Goal: Task Accomplishment & Management: Manage account settings

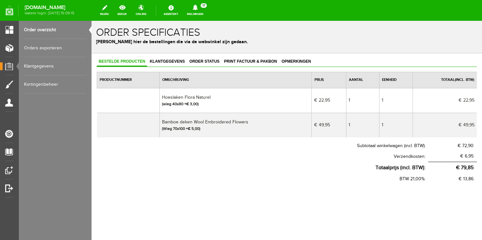
click at [42, 28] on link "Order overzicht" at bounding box center [55, 30] width 62 height 18
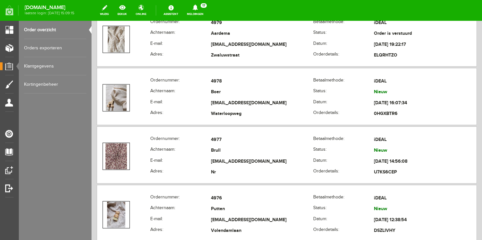
scroll to position [445, 0]
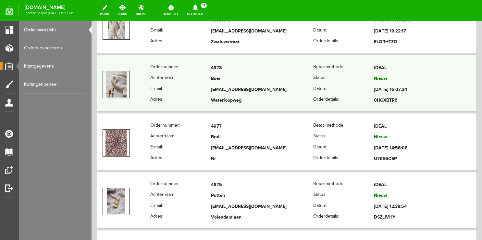
click at [184, 84] on th "E-mail:" at bounding box center [180, 89] width 61 height 11
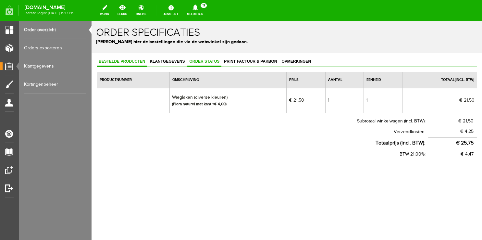
click at [199, 62] on span "Order status" at bounding box center [204, 61] width 34 height 5
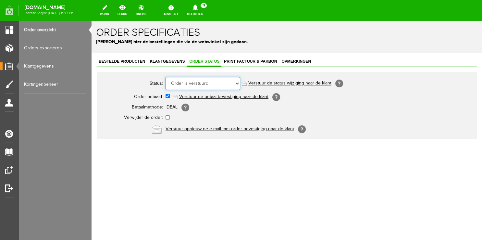
click option "Order is verstuurd" at bounding box center [91, 21] width 0 height 0
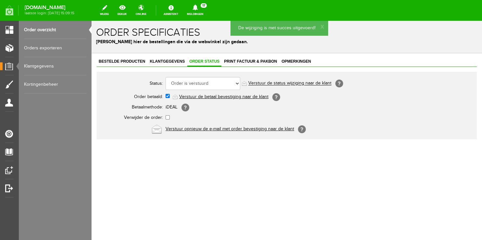
click at [269, 81] on link "Verstuur de status wijziging naar de klant" at bounding box center [289, 83] width 83 height 5
click at [51, 27] on link "Order overzicht" at bounding box center [55, 30] width 62 height 18
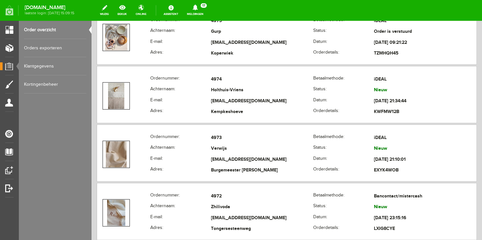
scroll to position [685, 0]
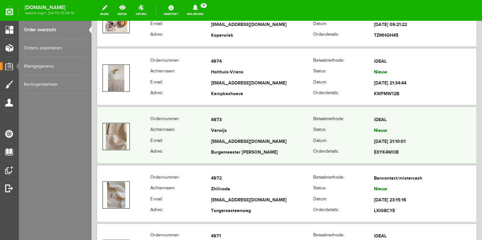
click at [177, 132] on th "Achternaam:" at bounding box center [180, 131] width 61 height 11
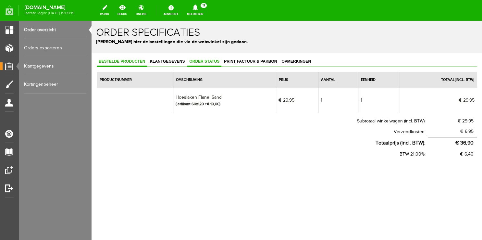
click at [194, 63] on span "Order status" at bounding box center [204, 61] width 34 height 5
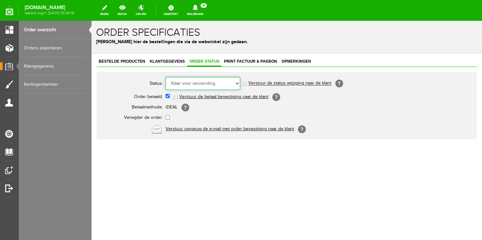
click option "Klaar voor verzending" at bounding box center [91, 21] width 0 height 0
click at [47, 30] on link "Order overzicht" at bounding box center [55, 30] width 62 height 18
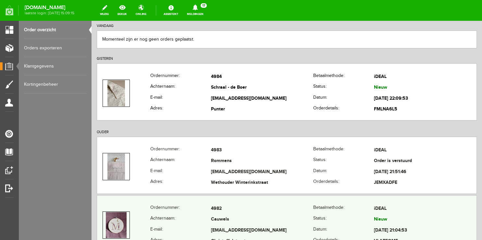
scroll to position [68, 0]
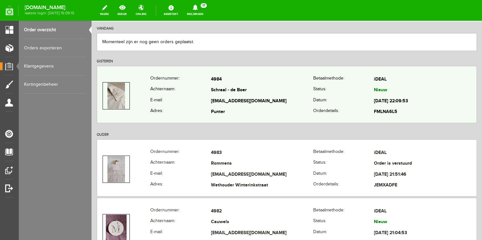
copy tr "Schraal - de Boer"
drag, startPoint x: 208, startPoint y: 88, endPoint x: 253, endPoint y: 86, distance: 45.1
click at [253, 86] on tr "Achternaam: Schraal - de Boer Status: Nieuw" at bounding box center [286, 90] width 379 height 11
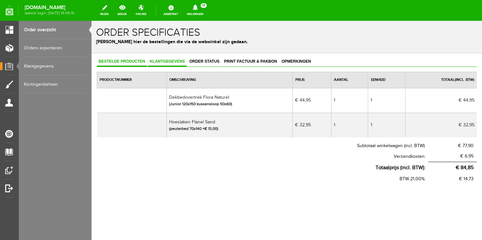
click at [157, 58] on link "Klantgegevens" at bounding box center [167, 61] width 39 height 9
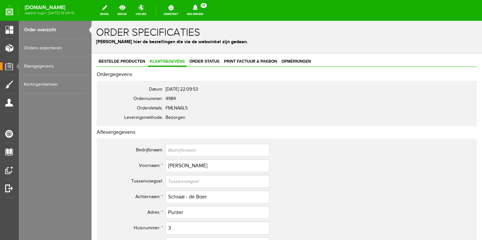
click at [45, 29] on link "Order overzicht" at bounding box center [55, 30] width 62 height 18
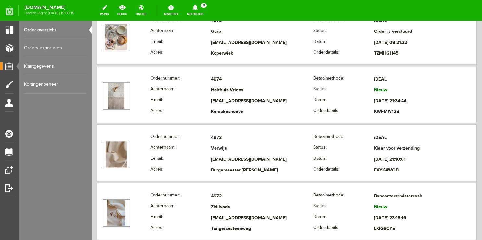
scroll to position [685, 0]
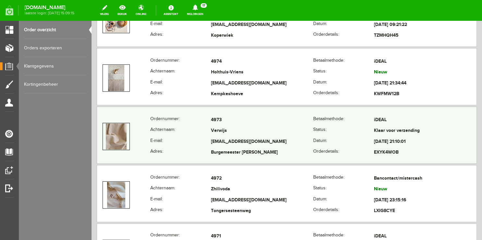
copy tr "[EMAIL_ADDRESS][DOMAIN_NAME]"
drag, startPoint x: 208, startPoint y: 137, endPoint x: 286, endPoint y: 142, distance: 77.7
click at [286, 142] on tr "E-mail: [EMAIL_ADDRESS][DOMAIN_NAME] Datum: [DATE] 21:10:01" at bounding box center [286, 141] width 379 height 11
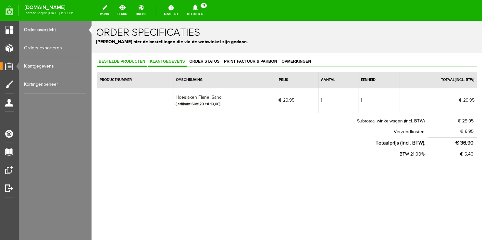
click at [168, 62] on span "Klantgegevens" at bounding box center [167, 61] width 39 height 5
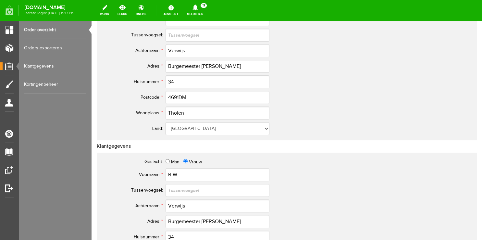
scroll to position [171, 0]
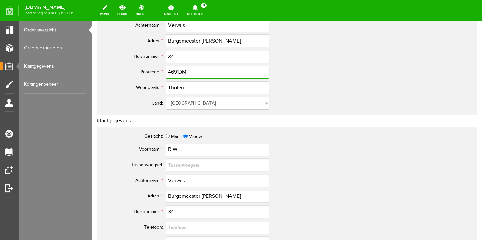
drag, startPoint x: 202, startPoint y: 75, endPoint x: 129, endPoint y: 66, distance: 73.3
click at [130, 67] on tr "Postcode: * 4691DM" at bounding box center [256, 72] width 311 height 16
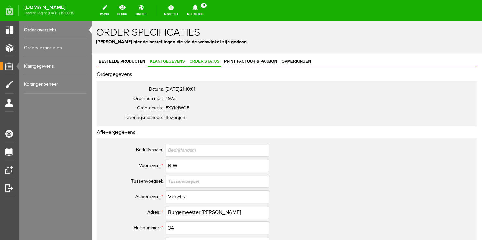
click at [197, 61] on span "Order status" at bounding box center [204, 61] width 34 height 5
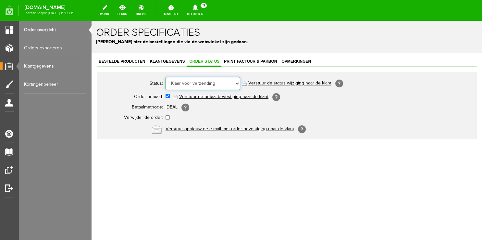
click at [165, 77] on select "Order niet afgerond Nieuw Order in behandeling Wacht op leverancier Wacht op be…" at bounding box center [202, 83] width 75 height 13
select select "5"
click option "Order is verstuurd" at bounding box center [91, 21] width 0 height 0
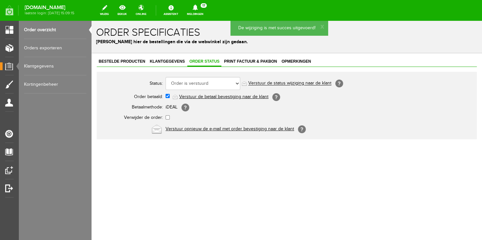
click at [289, 83] on link "Verstuur de status wijziging naar de klant" at bounding box center [289, 83] width 83 height 5
click at [43, 28] on link "Order overzicht" at bounding box center [55, 30] width 62 height 18
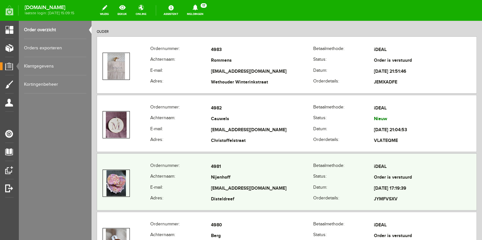
scroll to position [205, 0]
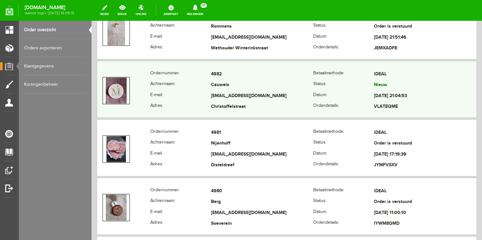
click at [176, 95] on th "E-mail:" at bounding box center [180, 96] width 61 height 11
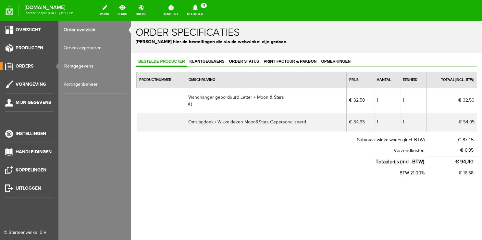
click at [77, 31] on link "Order overzicht" at bounding box center [95, 30] width 62 height 18
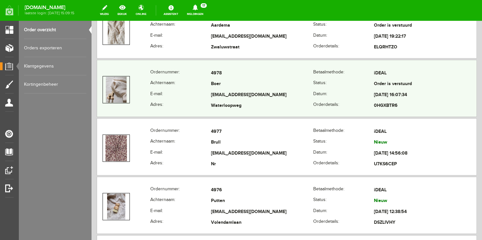
scroll to position [480, 0]
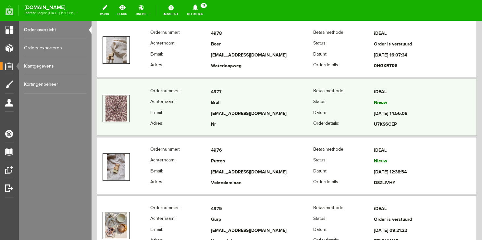
copy tr "[EMAIL_ADDRESS][DOMAIN_NAME]"
drag, startPoint x: 204, startPoint y: 113, endPoint x: 272, endPoint y: 112, distance: 67.8
click at [272, 112] on tr "E-mail: [EMAIL_ADDRESS][DOMAIN_NAME] Datum: [DATE] 14:56:08" at bounding box center [286, 113] width 379 height 11
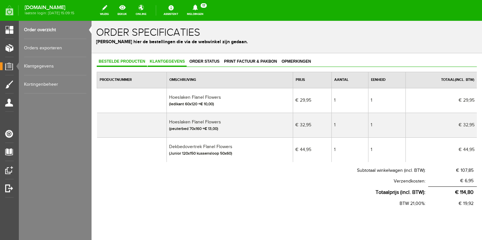
click at [159, 60] on span "Klantgegevens" at bounding box center [167, 61] width 39 height 5
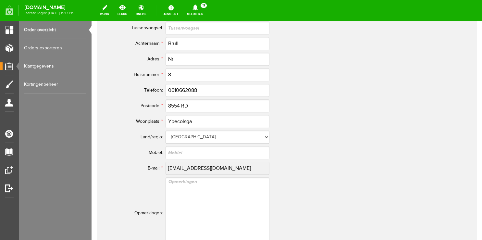
scroll to position [343, 0]
